Goal: Navigation & Orientation: Find specific page/section

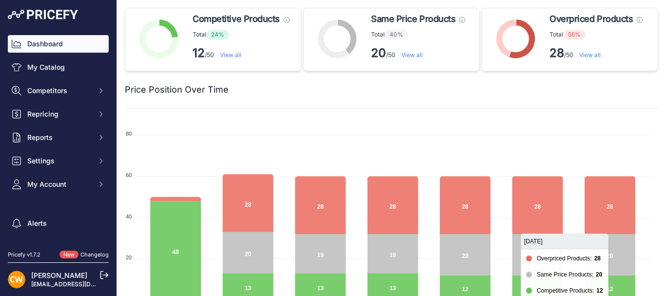
scroll to position [97, 0]
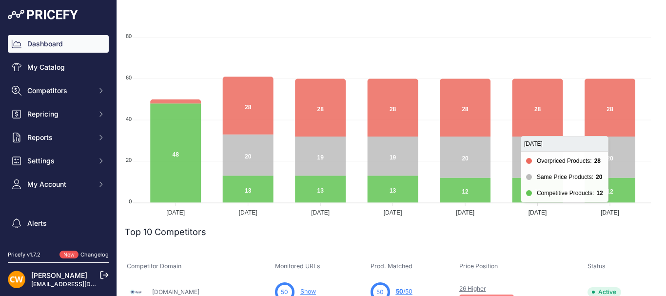
click at [610, 124] on icon at bounding box center [609, 108] width 51 height 58
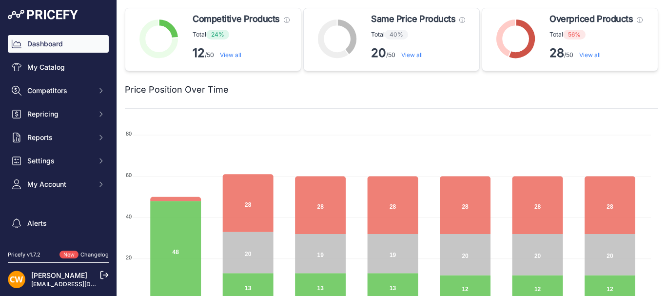
click at [553, 47] on strong "28" at bounding box center [556, 53] width 15 height 14
click at [584, 57] on link "View all" at bounding box center [589, 54] width 21 height 7
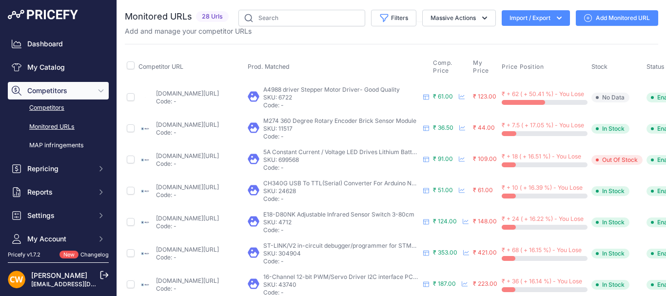
click at [41, 107] on link "Competitors" at bounding box center [58, 107] width 101 height 17
